Goal: Task Accomplishment & Management: Manage account settings

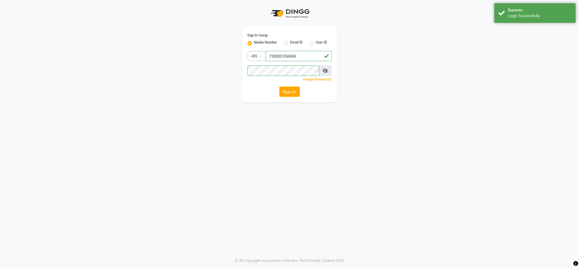
click at [534, 15] on div "Login Successfully." at bounding box center [540, 16] width 64 height 6
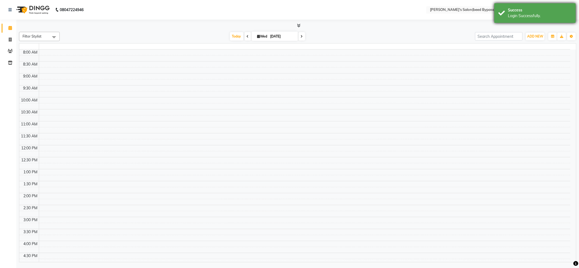
select select "en"
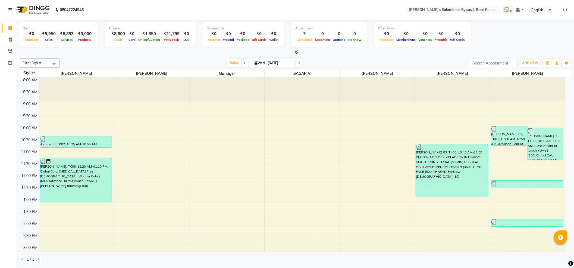
click at [124, 60] on div "[DATE] [DATE]" at bounding box center [264, 63] width 405 height 8
click at [123, 59] on div "[DATE] [DATE]" at bounding box center [264, 63] width 405 height 8
drag, startPoint x: 123, startPoint y: 59, endPoint x: 544, endPoint y: 52, distance: 420.9
click at [129, 59] on div "[DATE] [DATE]" at bounding box center [264, 63] width 405 height 8
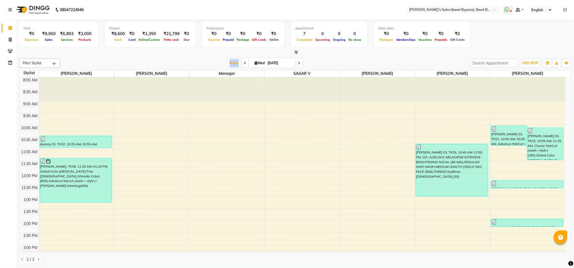
click at [558, 42] on div "Total ₹0 Expenses ₹9,950 Sales ₹6,893 Services ₹3,000 Products Finance ₹8,600 C…" at bounding box center [295, 35] width 552 height 27
click at [566, 4] on nav "08047224946 Select Location × Girja's Salon(beed Bypass), Beed Bypass WhatsApp …" at bounding box center [287, 10] width 574 height 20
click at [564, 10] on icon at bounding box center [565, 10] width 4 height 4
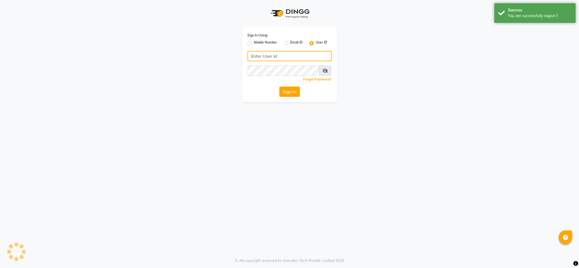
type input "7888039666"
click at [296, 58] on input "7888039666" at bounding box center [290, 56] width 84 height 10
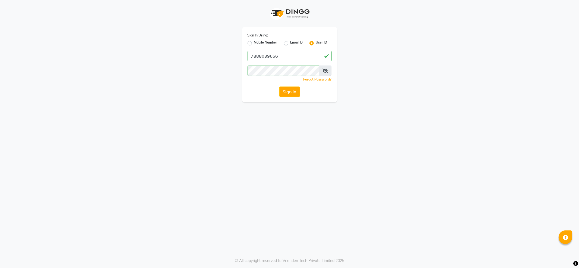
click at [266, 40] on label "Mobile Number" at bounding box center [265, 43] width 23 height 7
click at [258, 40] on input "Mobile Number" at bounding box center [256, 42] width 4 height 4
radio input "true"
radio input "false"
click at [267, 42] on label "Mobile Number" at bounding box center [265, 43] width 23 height 7
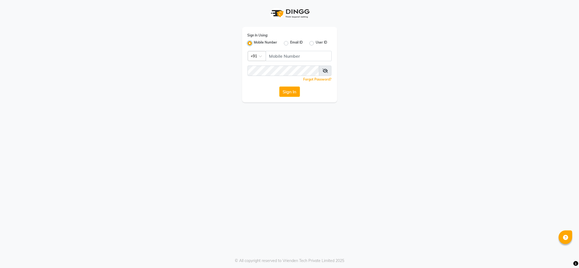
click at [258, 42] on input "Mobile Number" at bounding box center [256, 42] width 4 height 4
click at [296, 55] on input "Username" at bounding box center [299, 56] width 66 height 10
type input "7888029666"
click at [288, 95] on button "Sign In" at bounding box center [290, 91] width 21 height 10
